Goal: Answer question/provide support: Share knowledge or assist other users

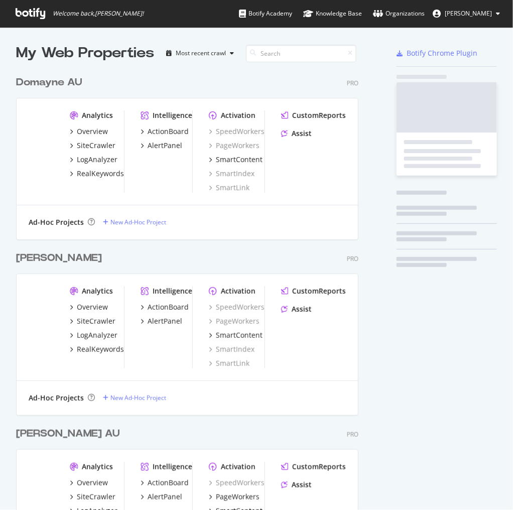
scroll to position [503, 500]
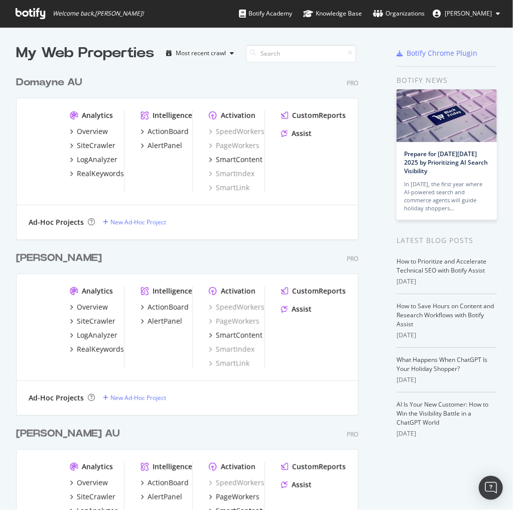
click at [83, 440] on div "[PERSON_NAME] AU" at bounding box center [68, 433] width 104 height 15
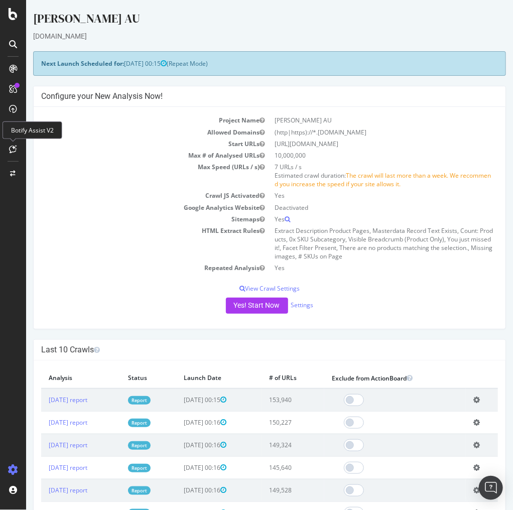
click at [10, 145] on icon at bounding box center [14, 149] width 8 height 8
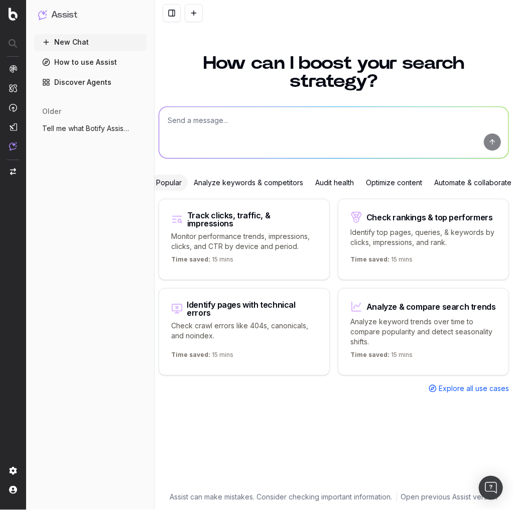
click at [212, 118] on textarea at bounding box center [333, 132] width 349 height 51
paste textarea "Review this in British English: Ready for an outdoor umbrella that lasts? Our e…"
type textarea "Review this in British English: Ready for an outdoor umbrella that lasts? Our e…"
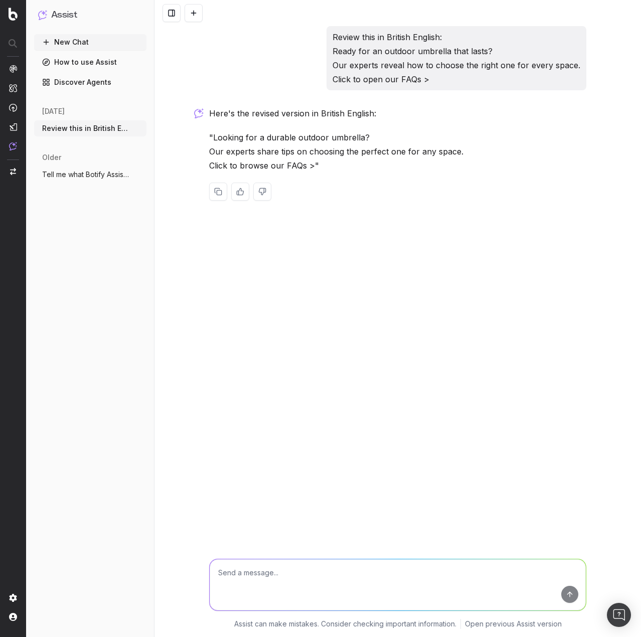
drag, startPoint x: 344, startPoint y: 234, endPoint x: 352, endPoint y: 231, distance: 8.1
click at [348, 232] on div "Review this in British English: Ready for an outdoor umbrella that lasts? Our e…" at bounding box center [397, 318] width 486 height 637
click at [231, 509] on textarea at bounding box center [398, 584] width 376 height 51
type textarea "Tell me the mistakes, don't give me a revised version"
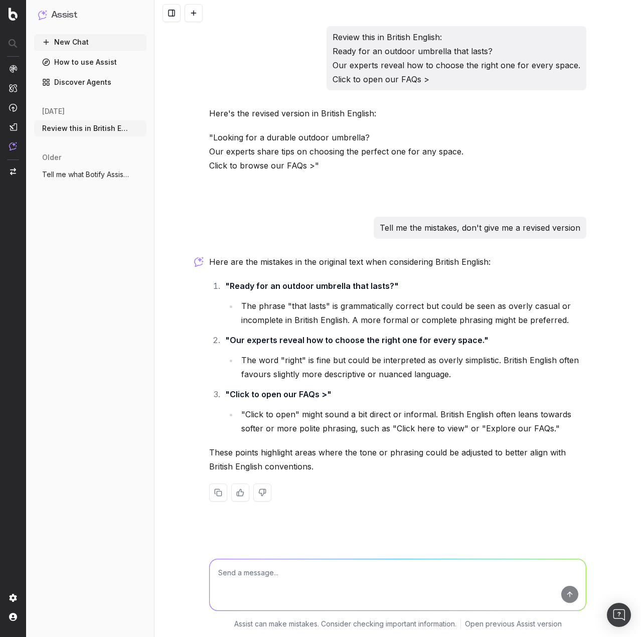
click at [324, 509] on textarea at bounding box center [398, 584] width 376 height 51
paste textarea "Get Instant Shade with an Outdoor Umbrella"
click at [314, 509] on textarea "Now do the same for this: Headline: Get Instant Shade with an Outdoor Umbrella" at bounding box center [398, 577] width 376 height 66
paste textarea "LORE:8 – Ipsu dol sit ametconse adipi el seddoei temporinc? U5: Laboree dolorem…"
type textarea "Lor ip dol sita con adip: Elitsedd: Eiu Tempori Utlab etdo ma Aliquae Adminimv …"
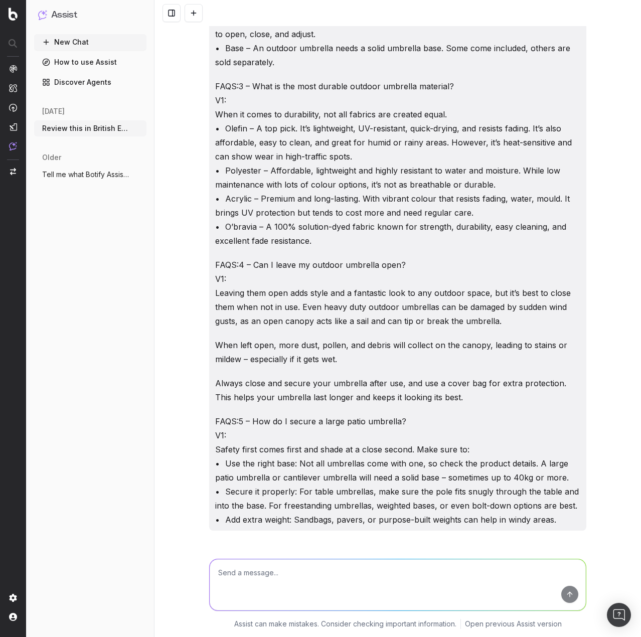
scroll to position [1731, 0]
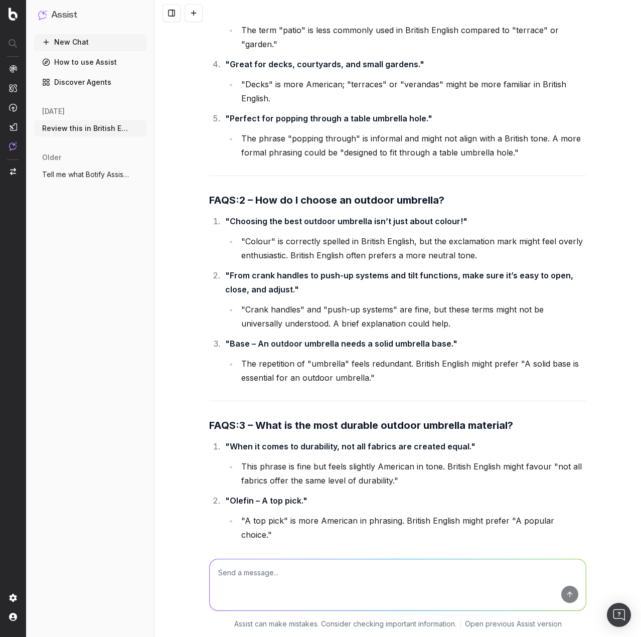
click at [303, 384] on div "Here are the mistakes or areas that could be improved for British English in th…" at bounding box center [397, 443] width 377 height 1468
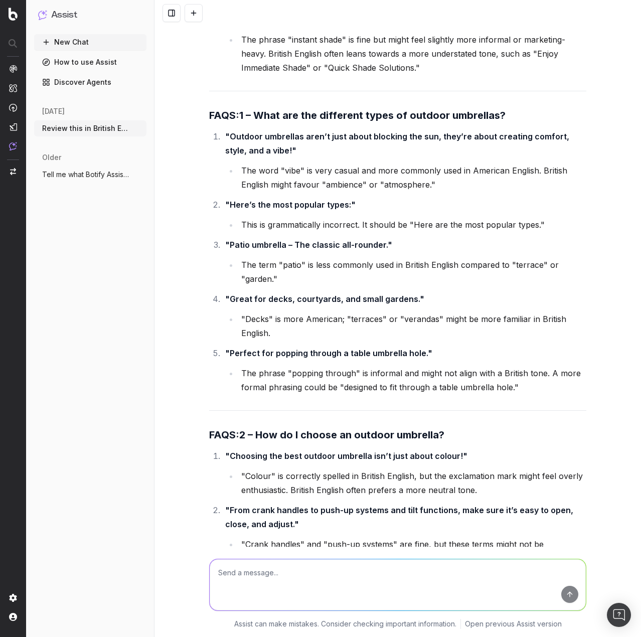
scroll to position [1480, 0]
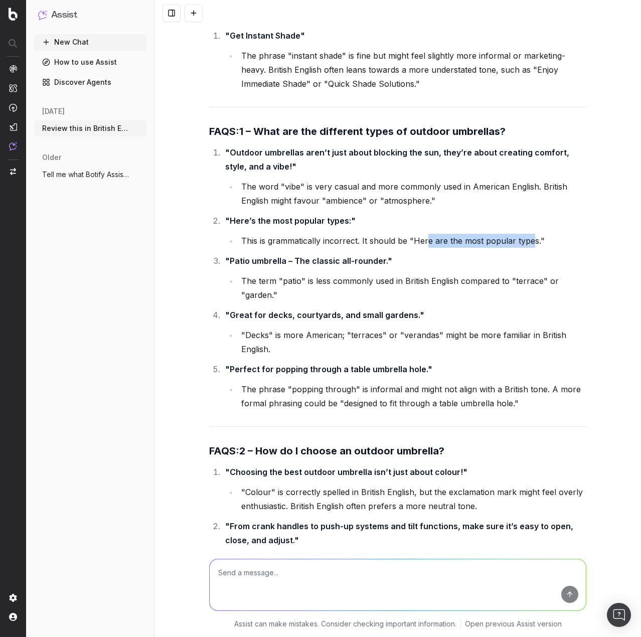
drag, startPoint x: 444, startPoint y: 225, endPoint x: 525, endPoint y: 230, distance: 80.9
click at [512, 234] on li "This is grammatically incorrect. It should be "Here are the most popular types."" at bounding box center [412, 241] width 348 height 14
click at [379, 288] on ol ""Outdoor umbrellas aren’t just about blocking the sun, they’re about creating c…" at bounding box center [397, 277] width 377 height 265
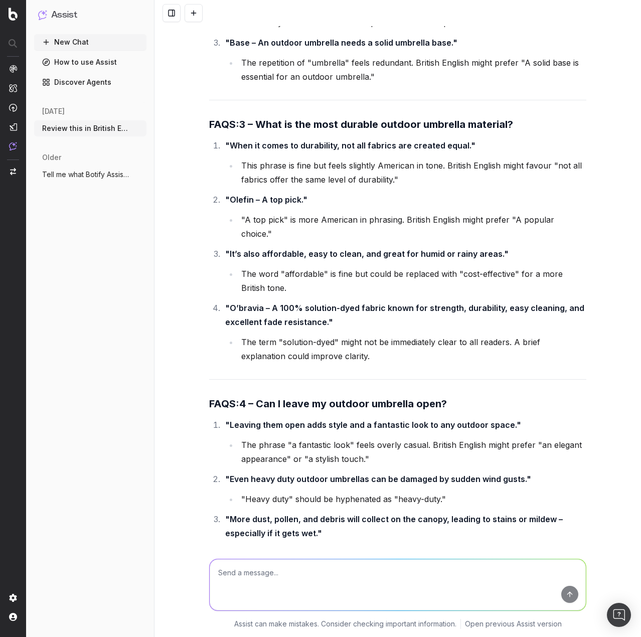
scroll to position [2082, 0]
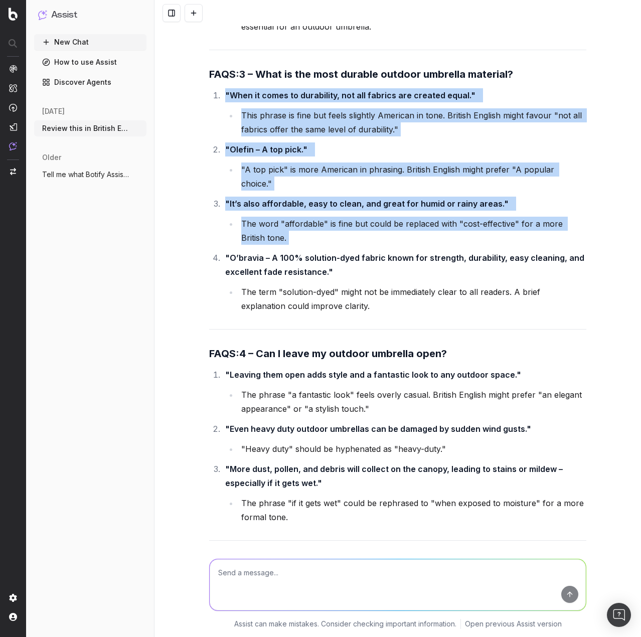
drag, startPoint x: 220, startPoint y: 228, endPoint x: 357, endPoint y: 298, distance: 153.9
click at [357, 298] on div "Here are the mistakes or areas that could be improved for British English in th…" at bounding box center [397, 92] width 377 height 1468
copy ol ""When it comes to durability, not all fabrics are created equal." This phrase i…"
click at [263, 509] on textarea at bounding box center [398, 584] width 376 height 51
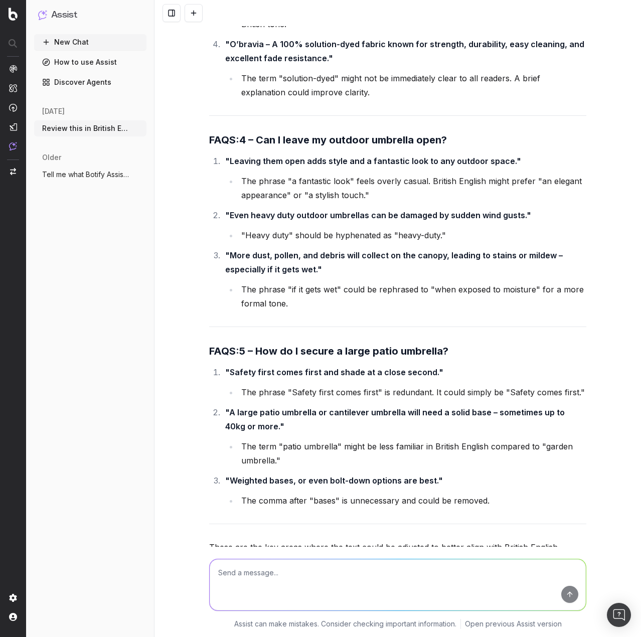
scroll to position [2332, 0]
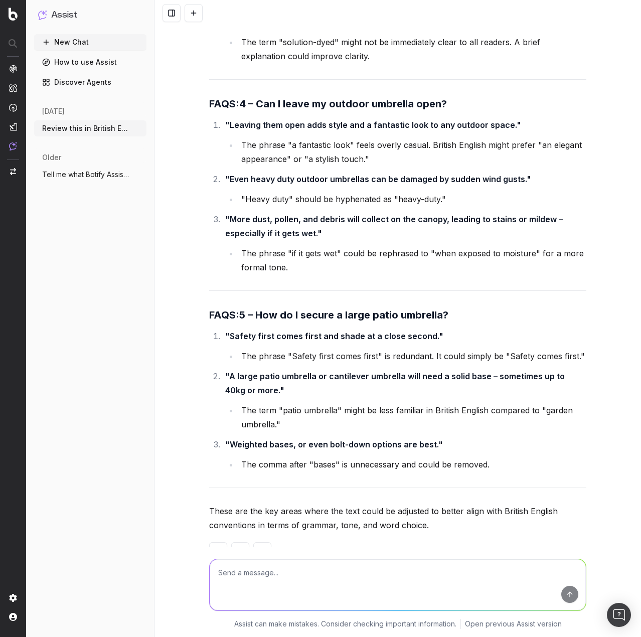
click at [394, 457] on li "The comma after "bases" is unnecessary and could be removed." at bounding box center [412, 464] width 348 height 14
click at [138, 126] on icon "button" at bounding box center [139, 128] width 8 height 8
click at [165, 131] on span "Delete" at bounding box center [162, 128] width 22 height 10
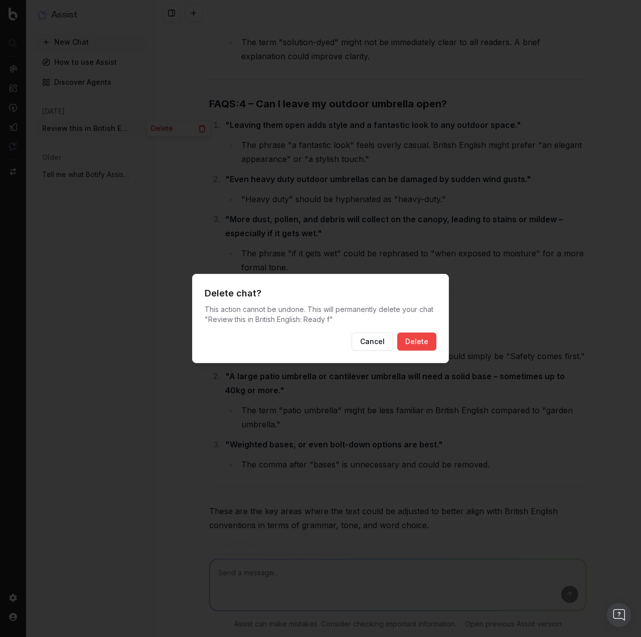
click at [426, 341] on button "Delete" at bounding box center [416, 341] width 39 height 18
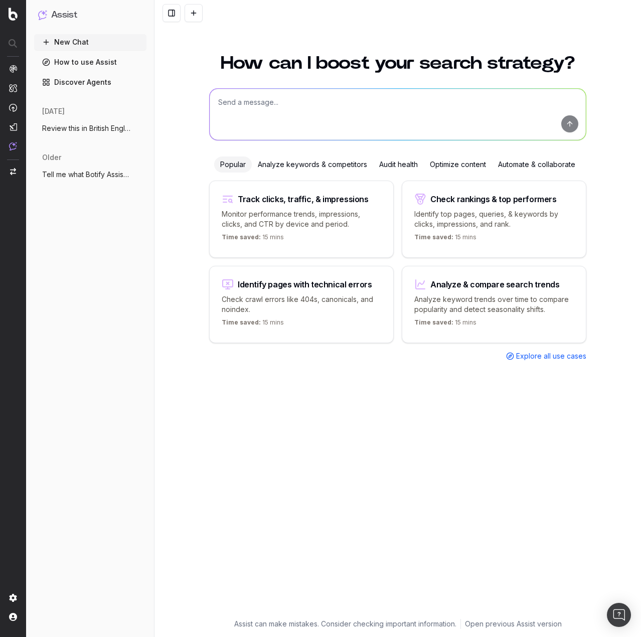
click at [296, 111] on textarea at bounding box center [398, 114] width 376 height 51
click at [341, 110] on textarea at bounding box center [398, 114] width 376 height 51
type textarea "R"
paste textarea "Outdoor umbrellas aren’t just about blocking the sun, they’re about creating co…"
type textarea "Check in British English if there are mistakes in this. Don't provide a revised…"
